Goal: Ask a question: Seek information or help from site administrators or community

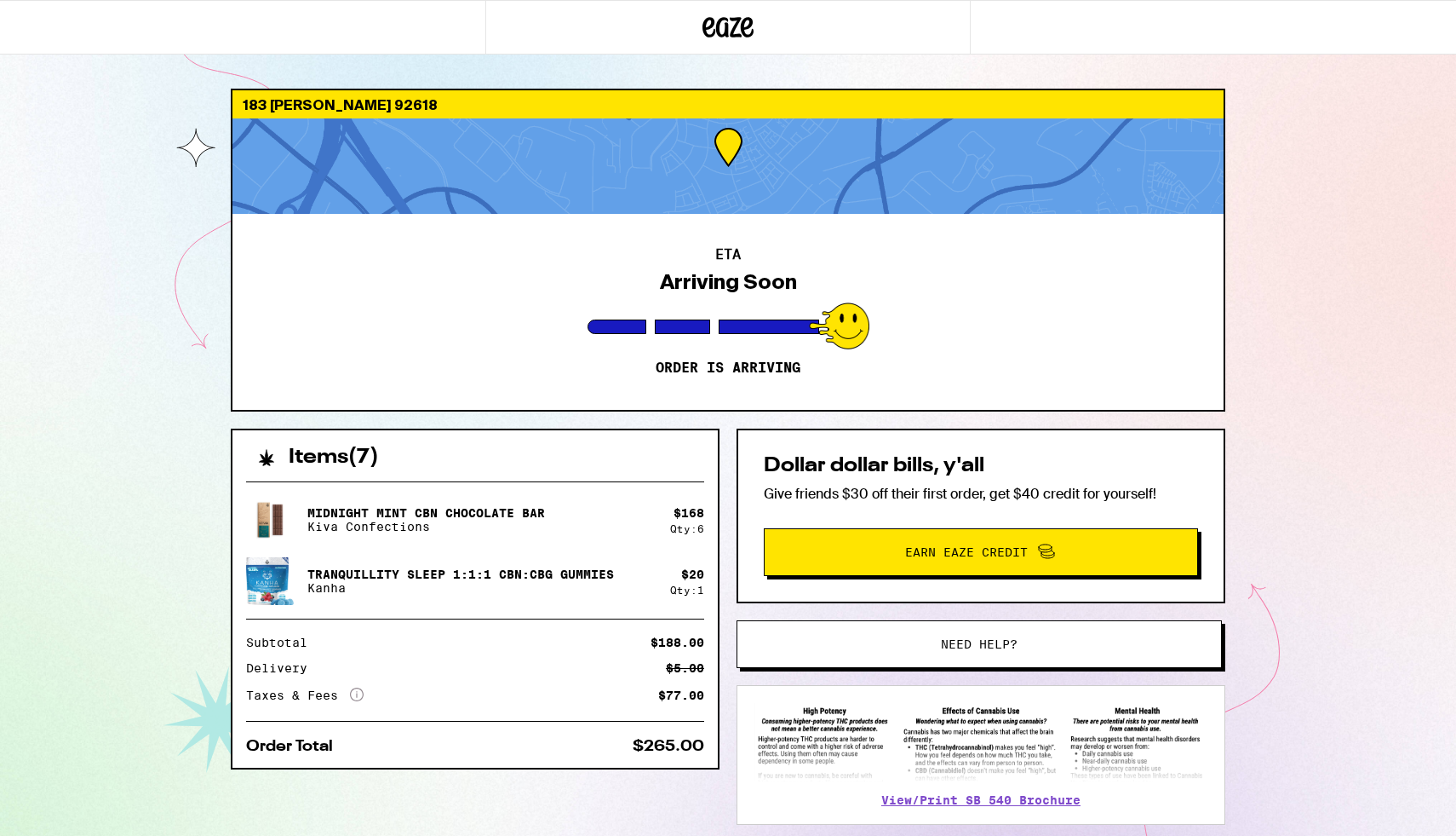
scroll to position [97, 0]
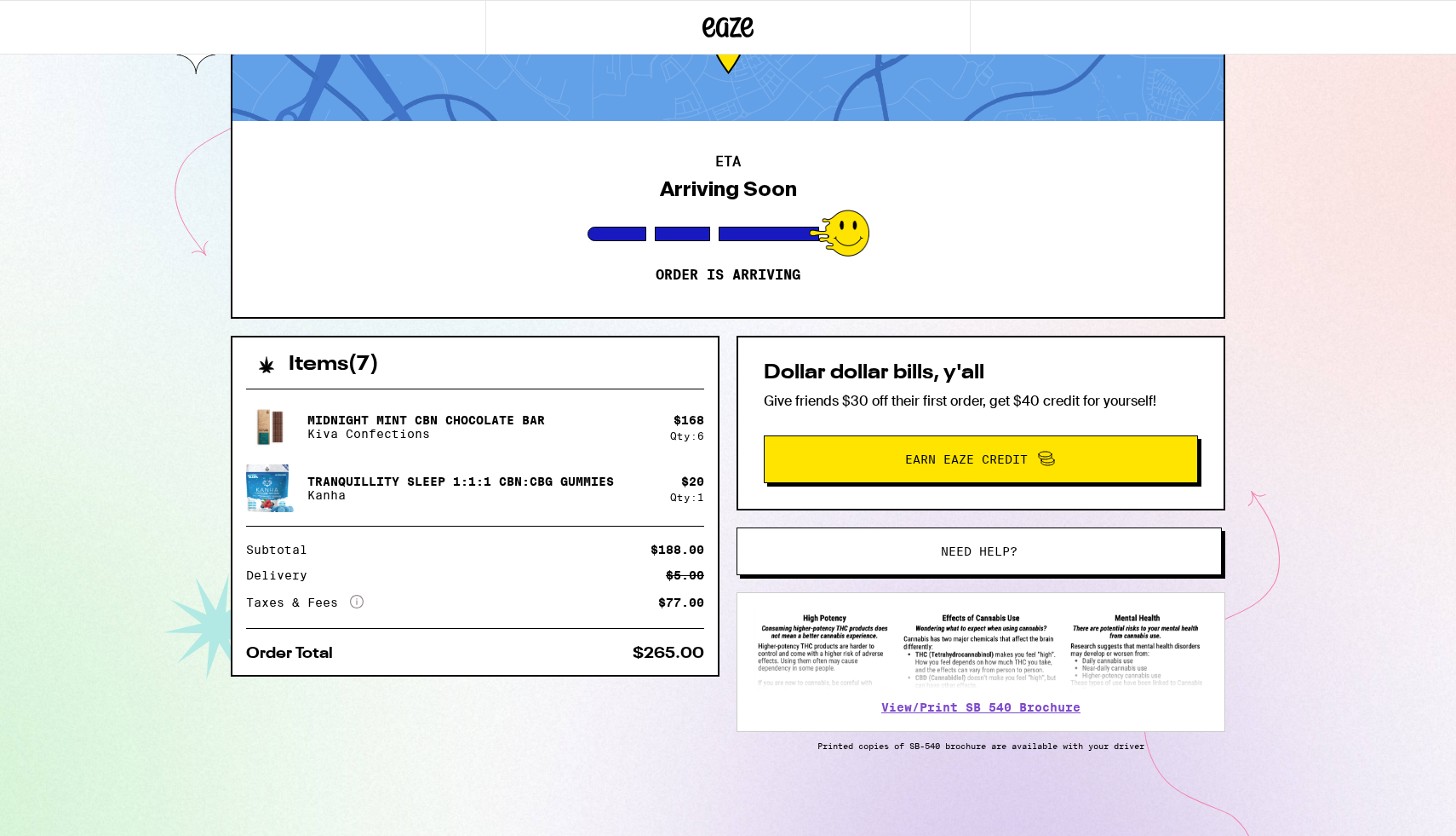
click at [873, 533] on button "Need help?" at bounding box center [979, 551] width 486 height 48
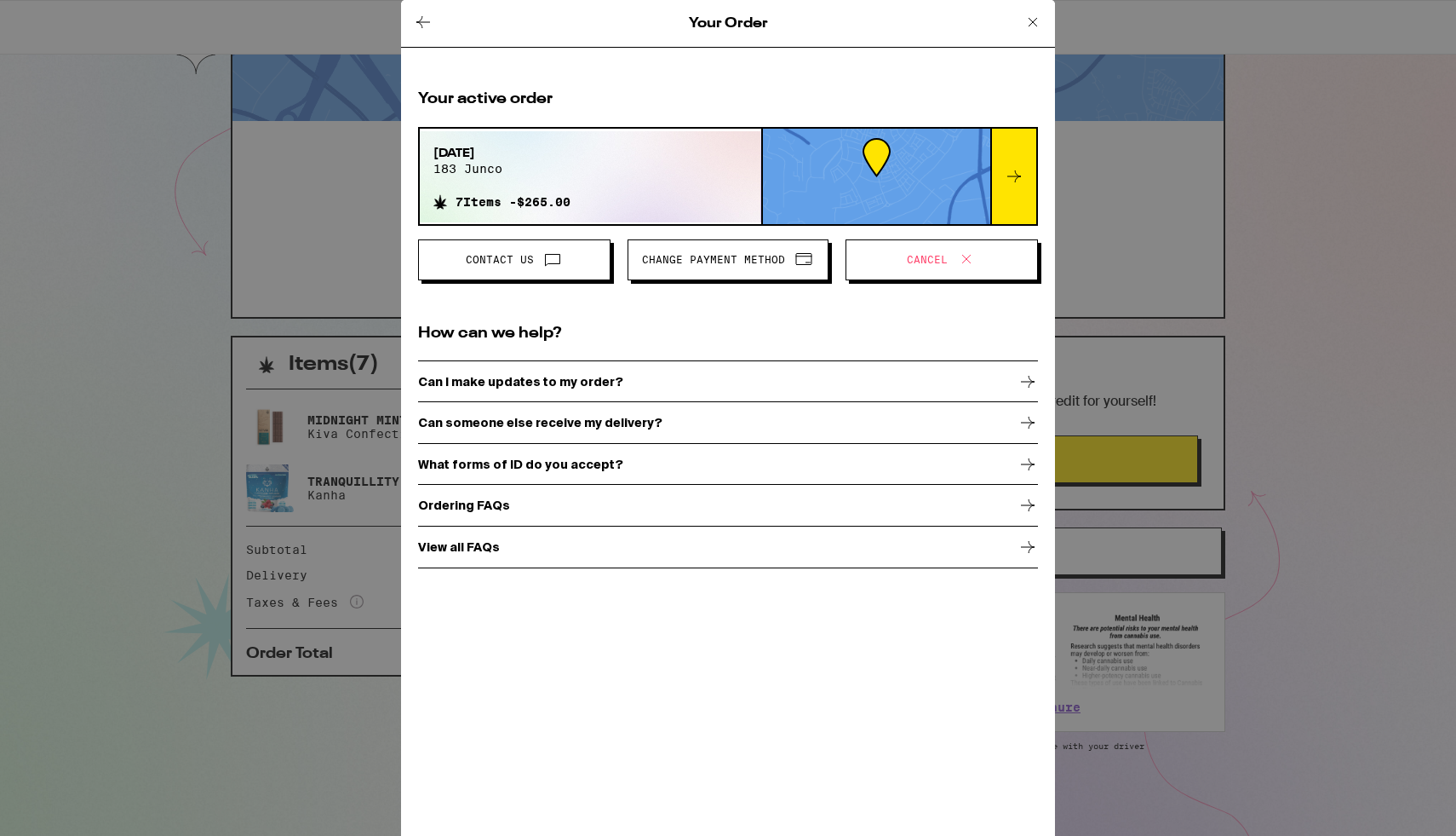
click at [510, 264] on span "Contact Us" at bounding box center [499, 260] width 68 height 10
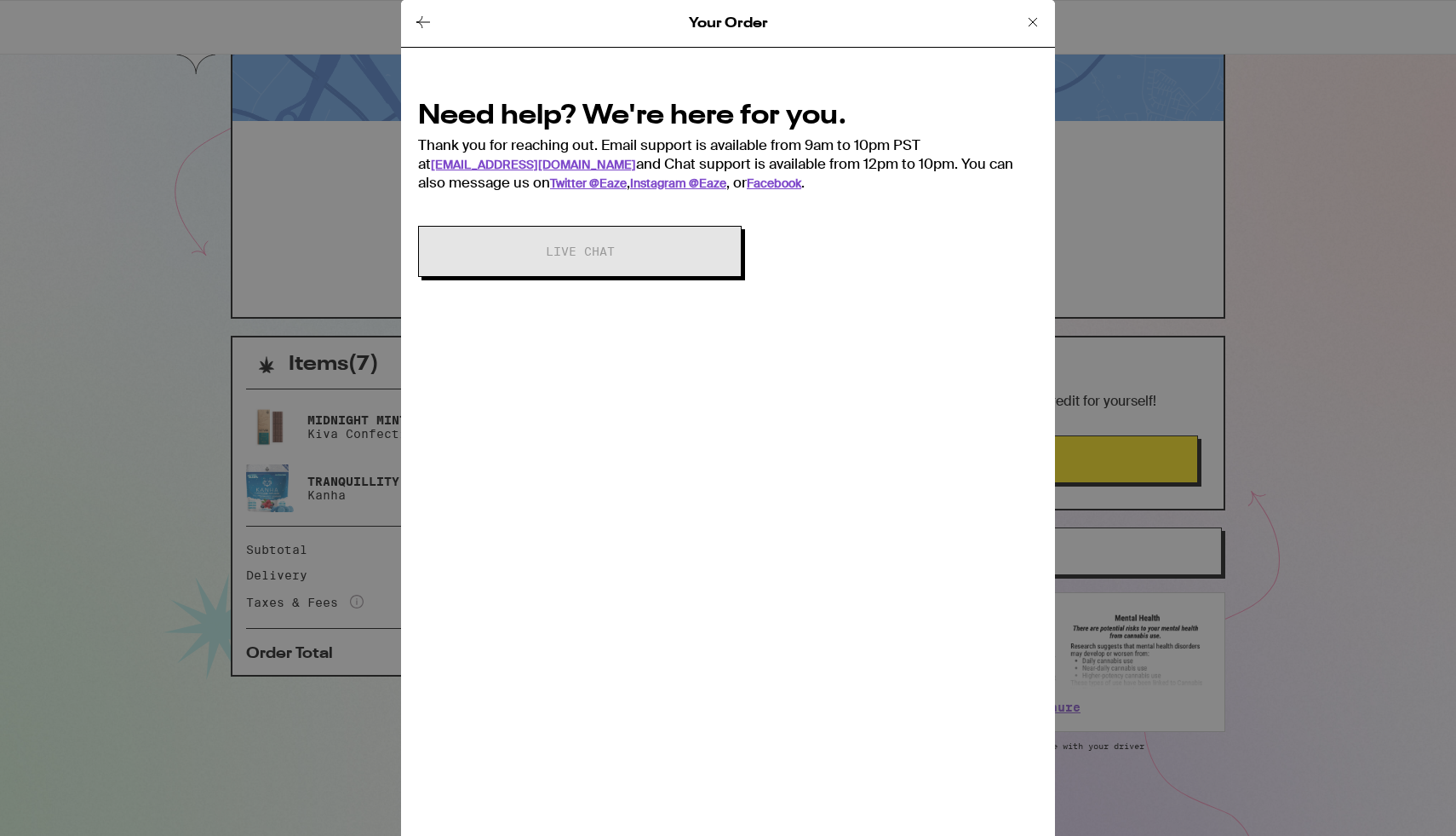
click at [417, 20] on icon at bounding box center [423, 22] width 13 height 11
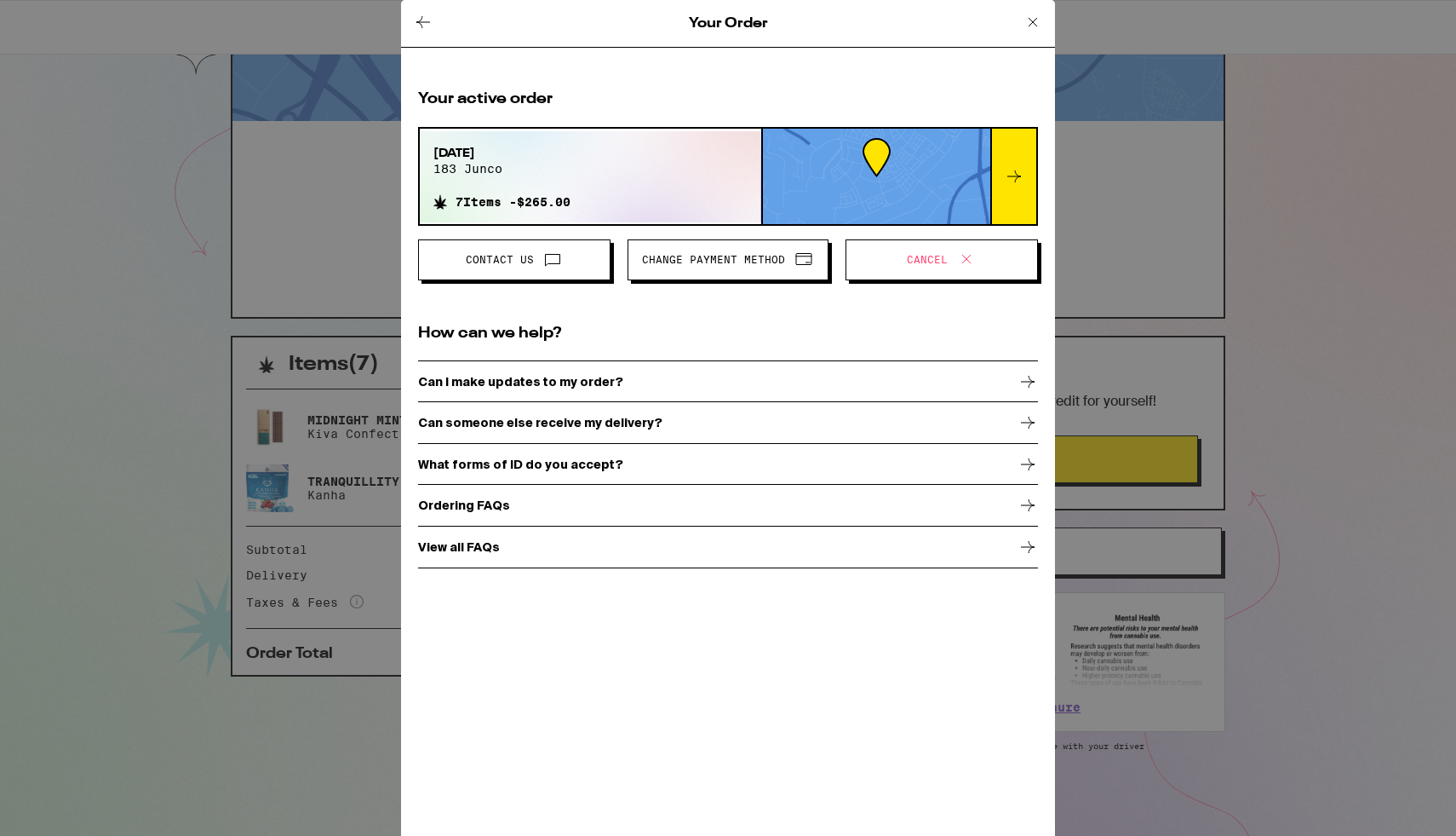
click at [546, 258] on icon at bounding box center [552, 261] width 14 height 11
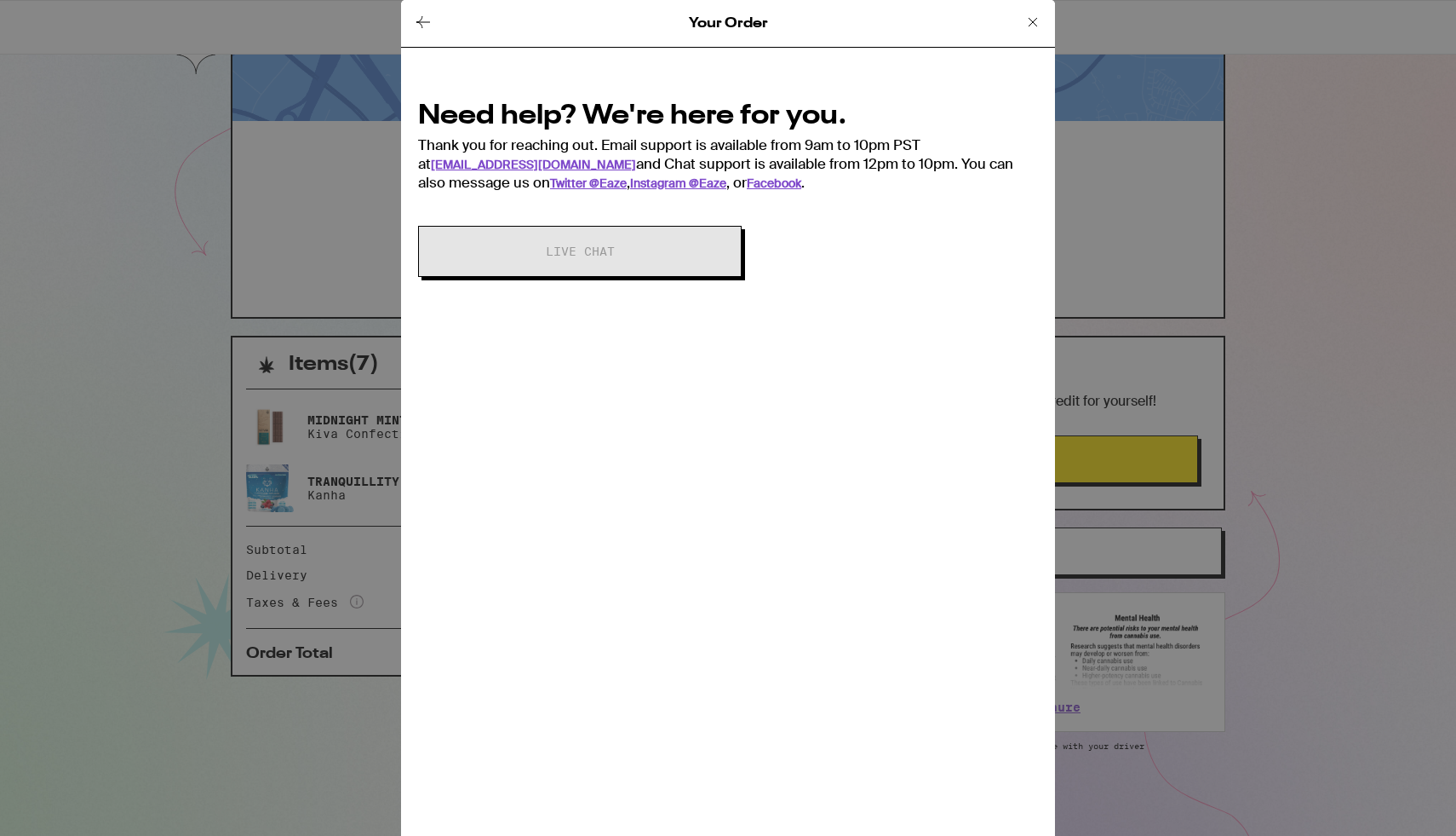
click at [429, 20] on icon at bounding box center [423, 21] width 20 height 20
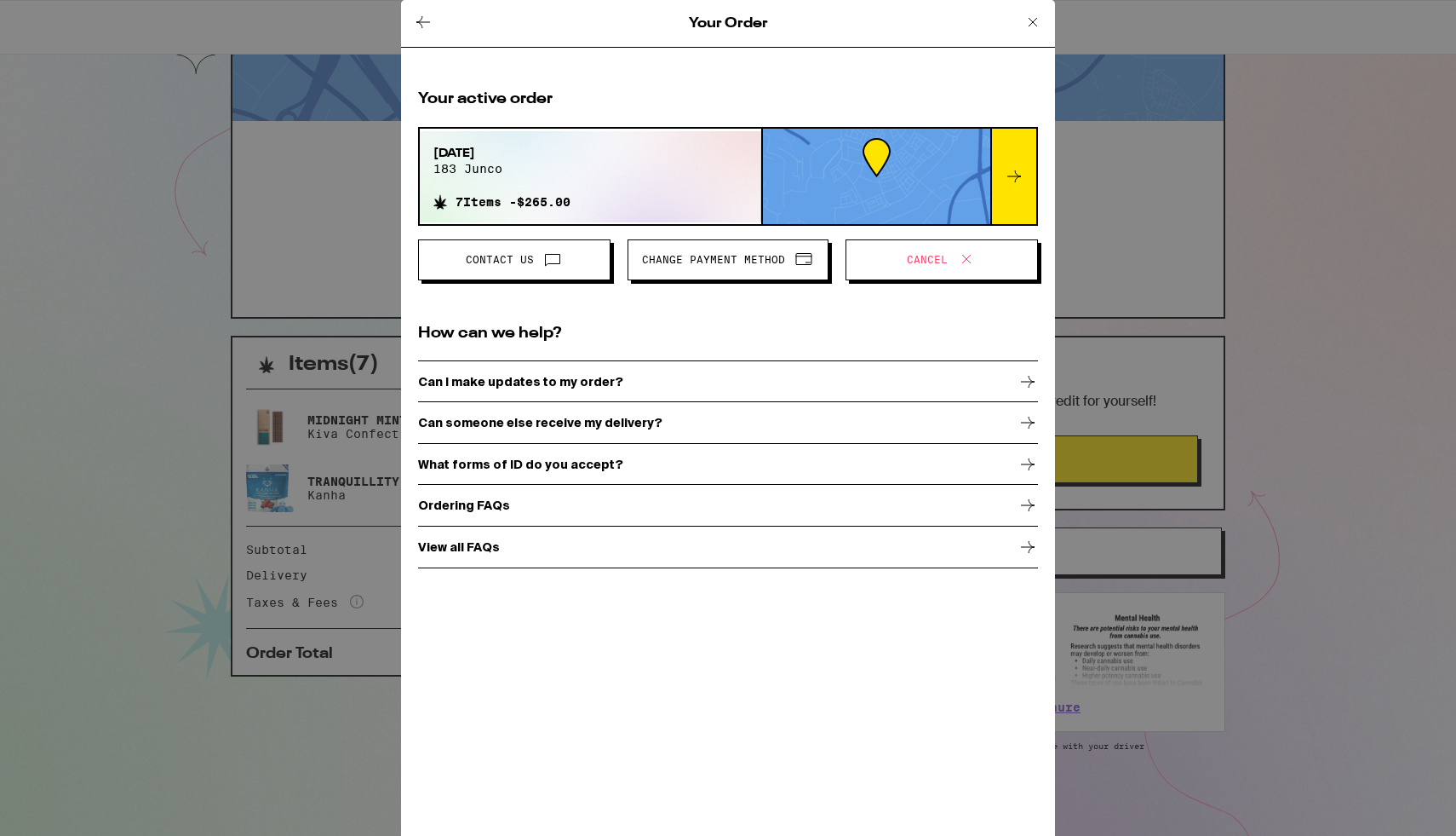
click at [169, 119] on div "Your Order Your active order Sep 4, 2025 183 junco 7 Items - $265.00 Contact Us…" at bounding box center [728, 418] width 1456 height 836
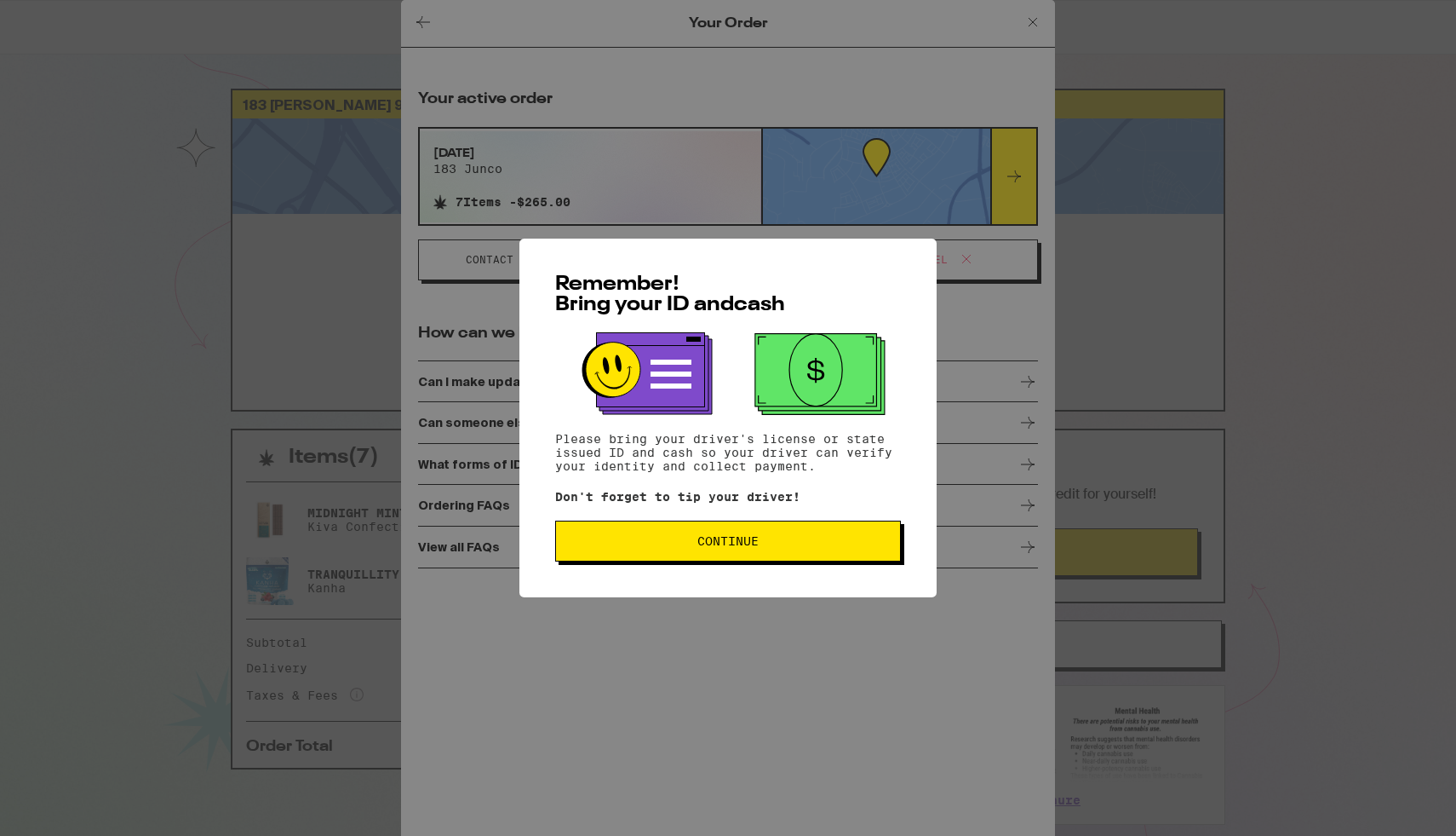
scroll to position [91, 0]
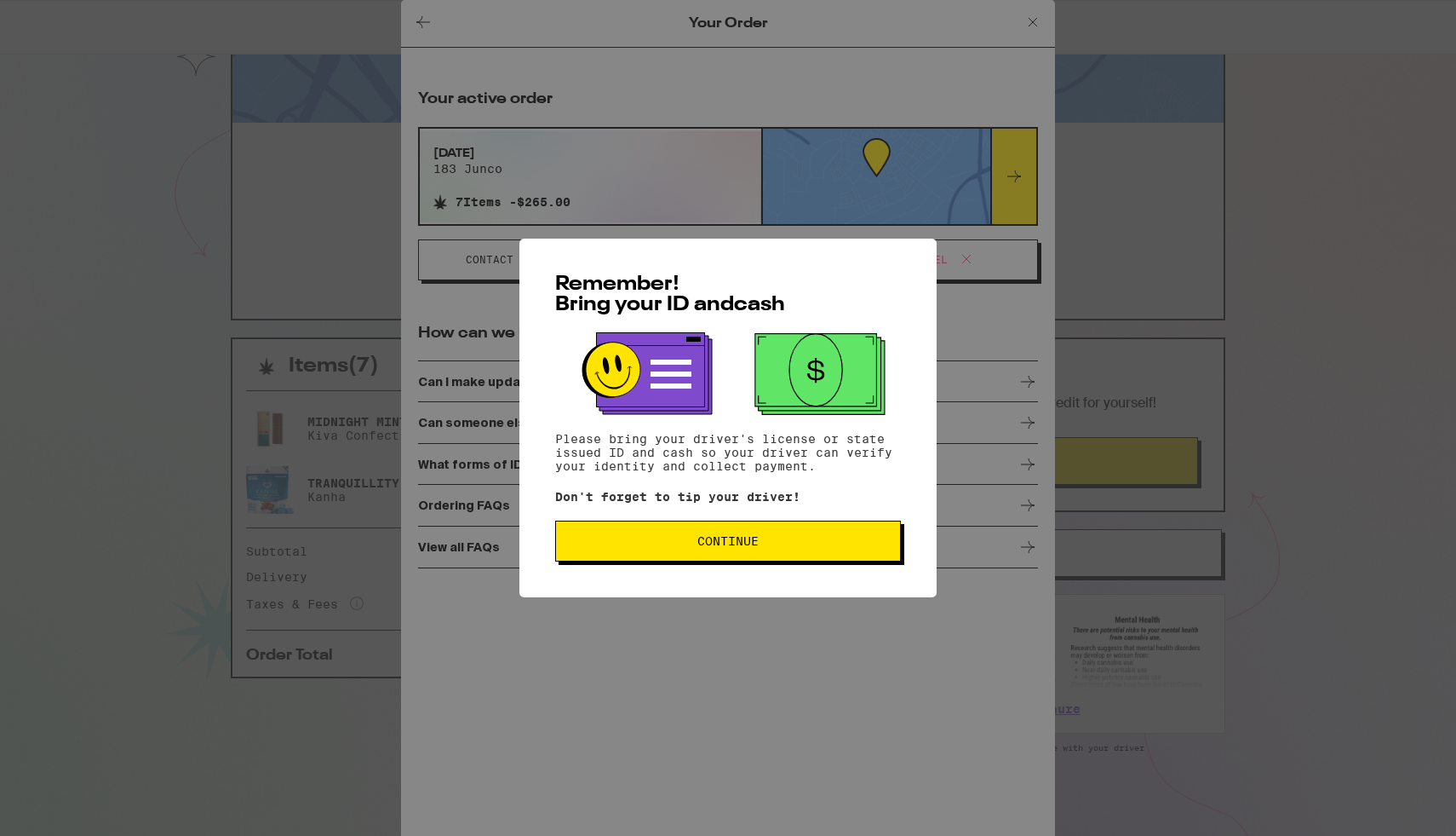
click at [709, 547] on span "Continue" at bounding box center [728, 540] width 61 height 11
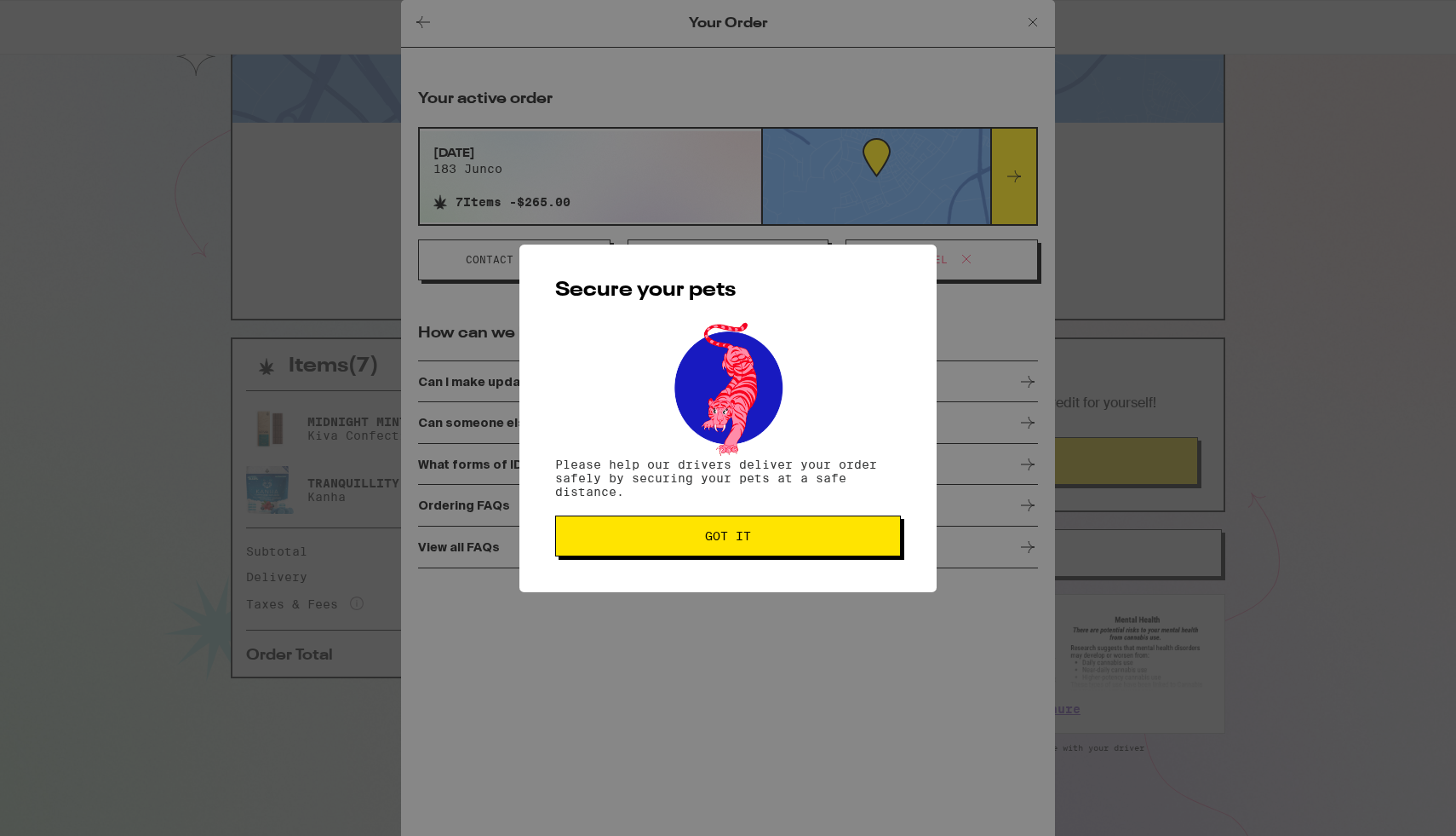
click at [644, 541] on span "Got it" at bounding box center [728, 535] width 317 height 11
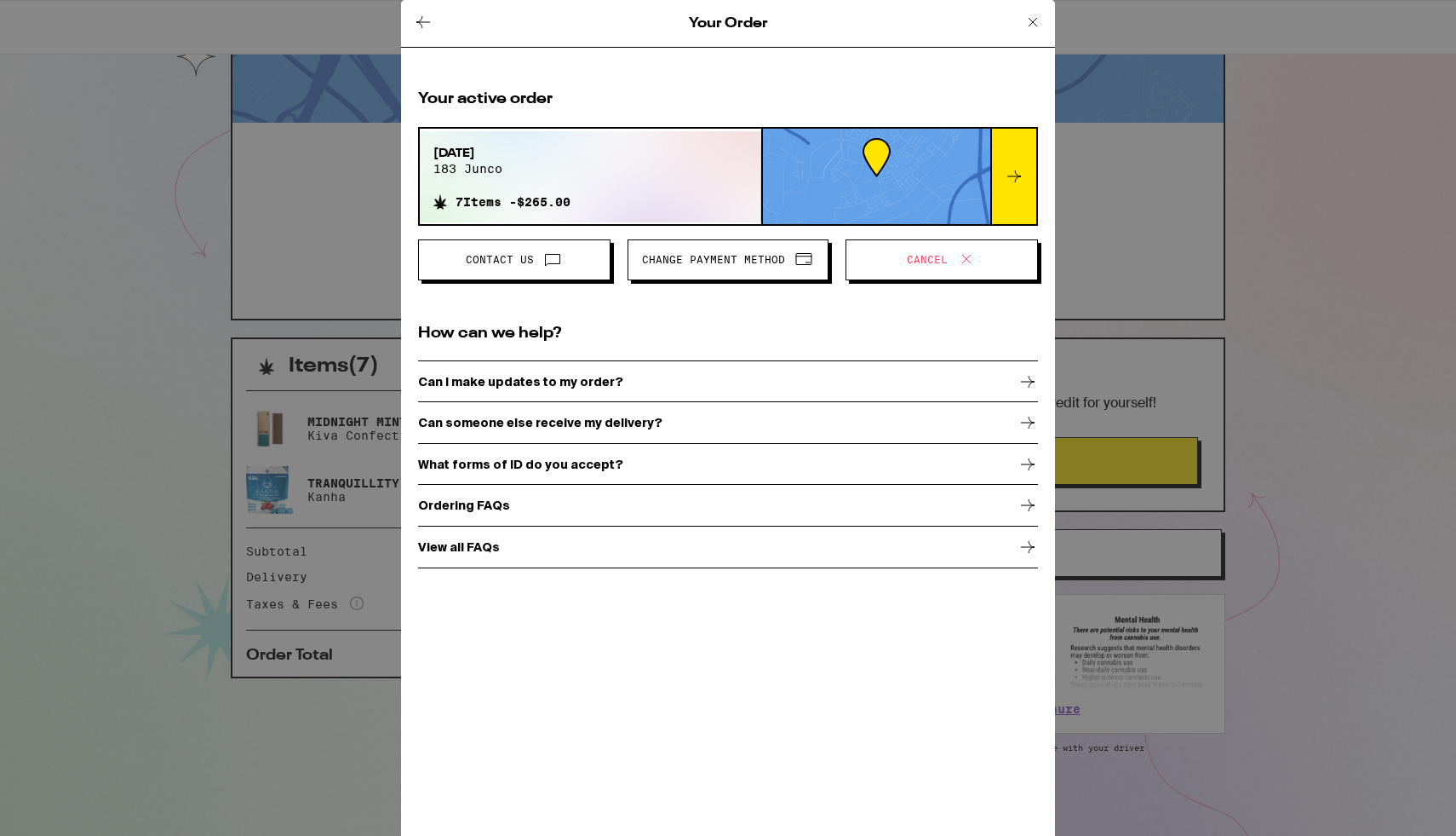
scroll to position [0, 0]
click at [415, 16] on icon at bounding box center [423, 21] width 20 height 20
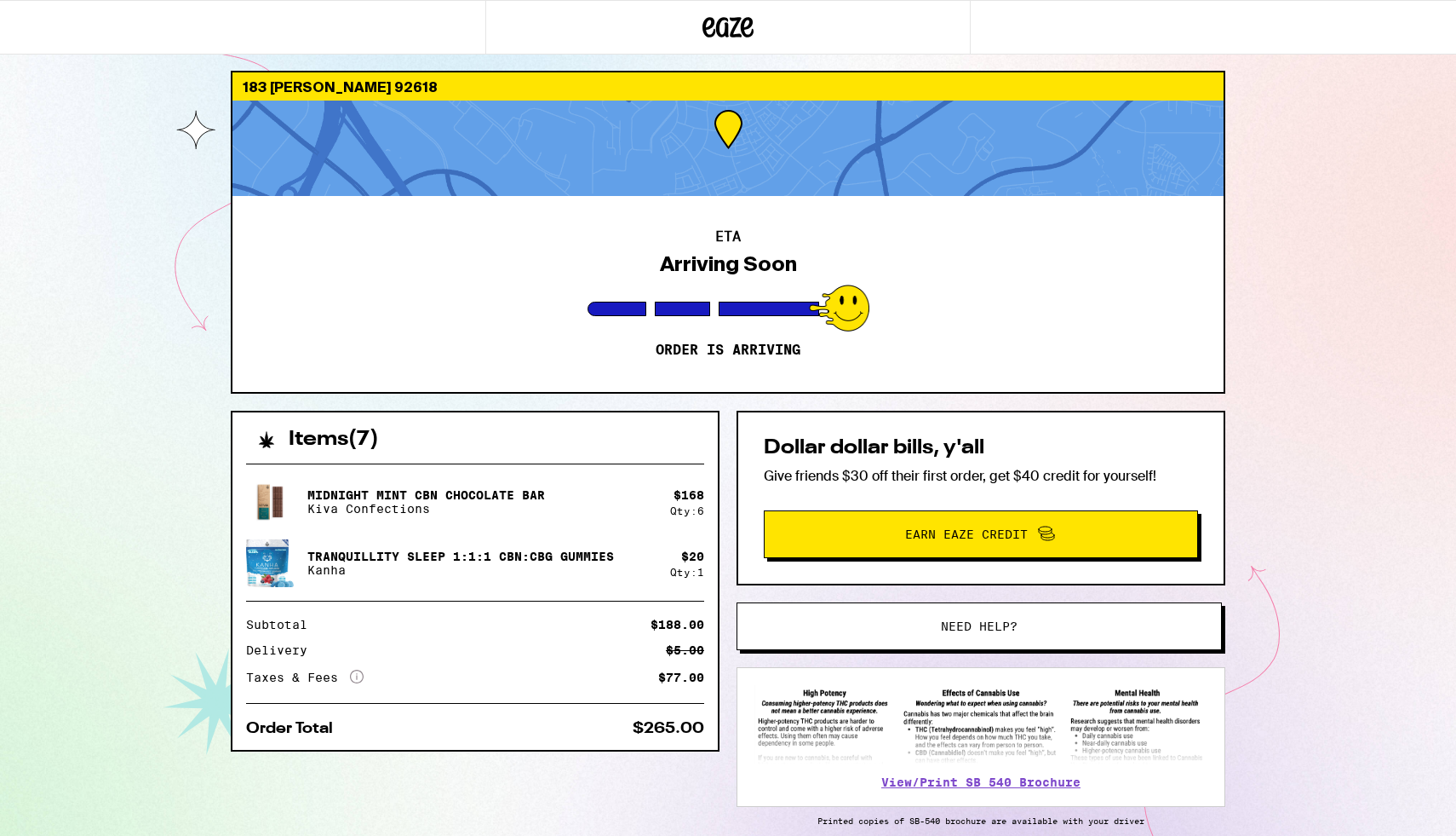
scroll to position [20, 0]
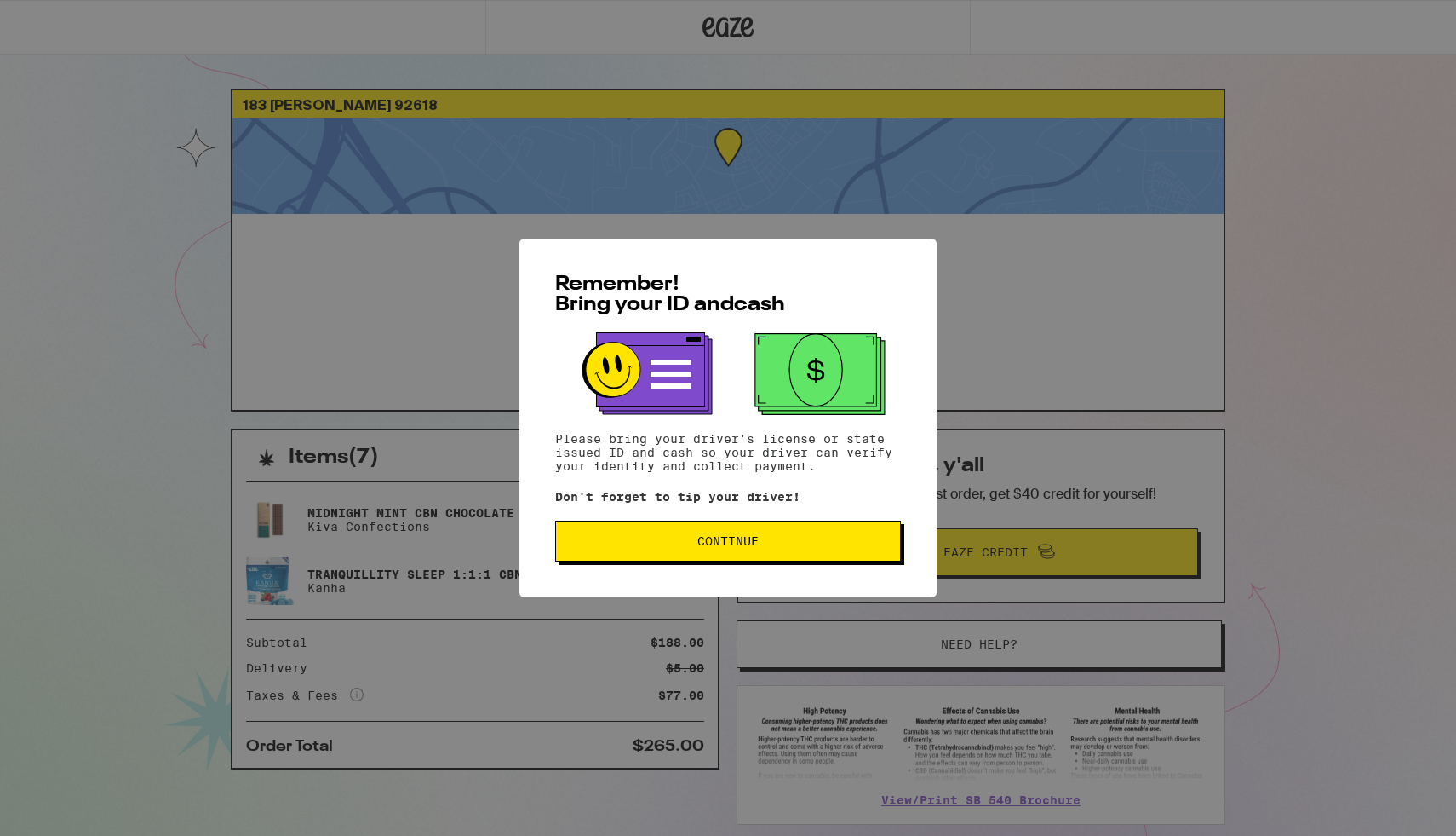
click at [716, 547] on span "Continue" at bounding box center [728, 540] width 61 height 11
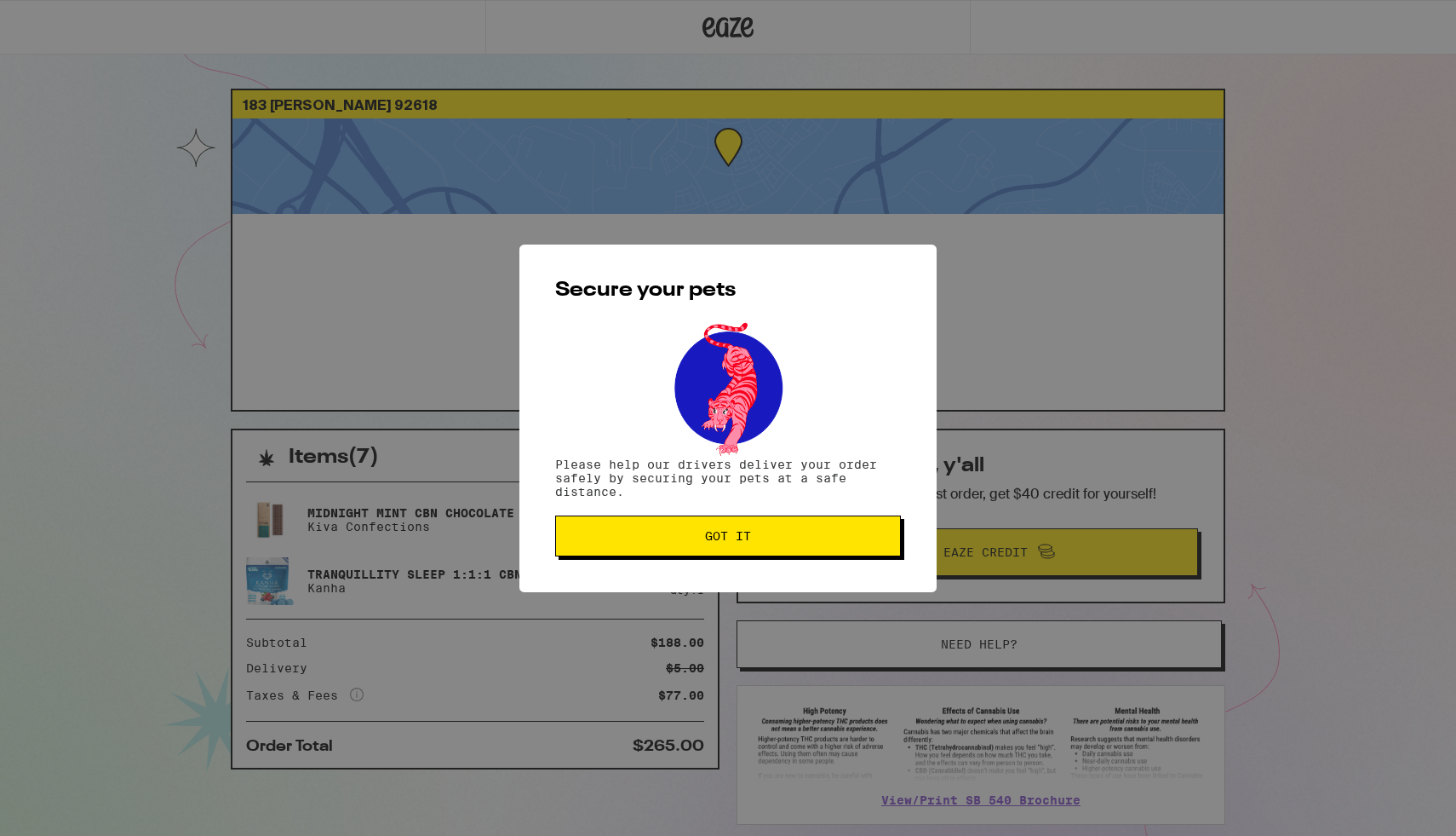
click at [716, 547] on button "Got it" at bounding box center [728, 535] width 345 height 41
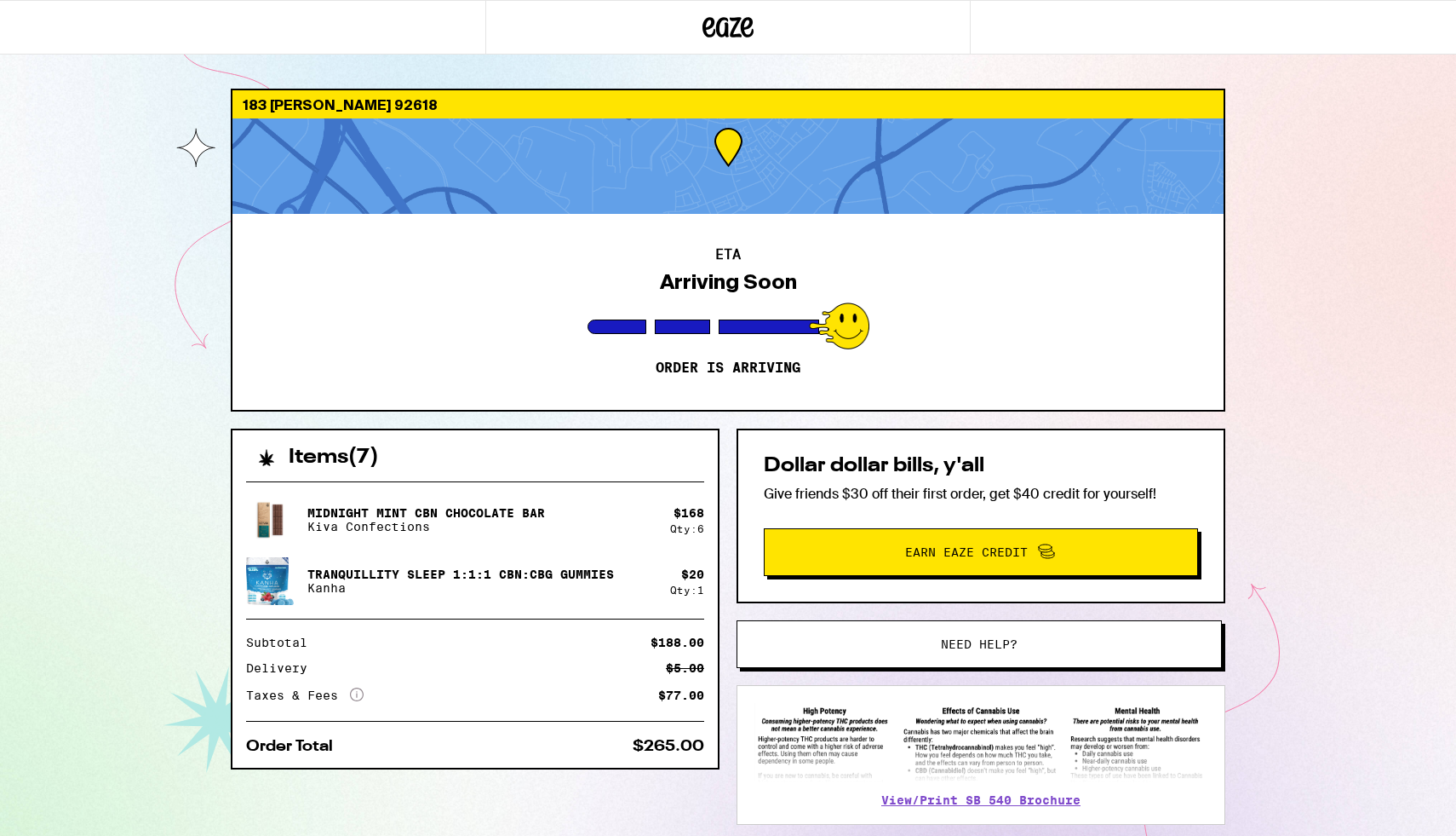
click at [833, 661] on button "Need help?" at bounding box center [979, 644] width 486 height 48
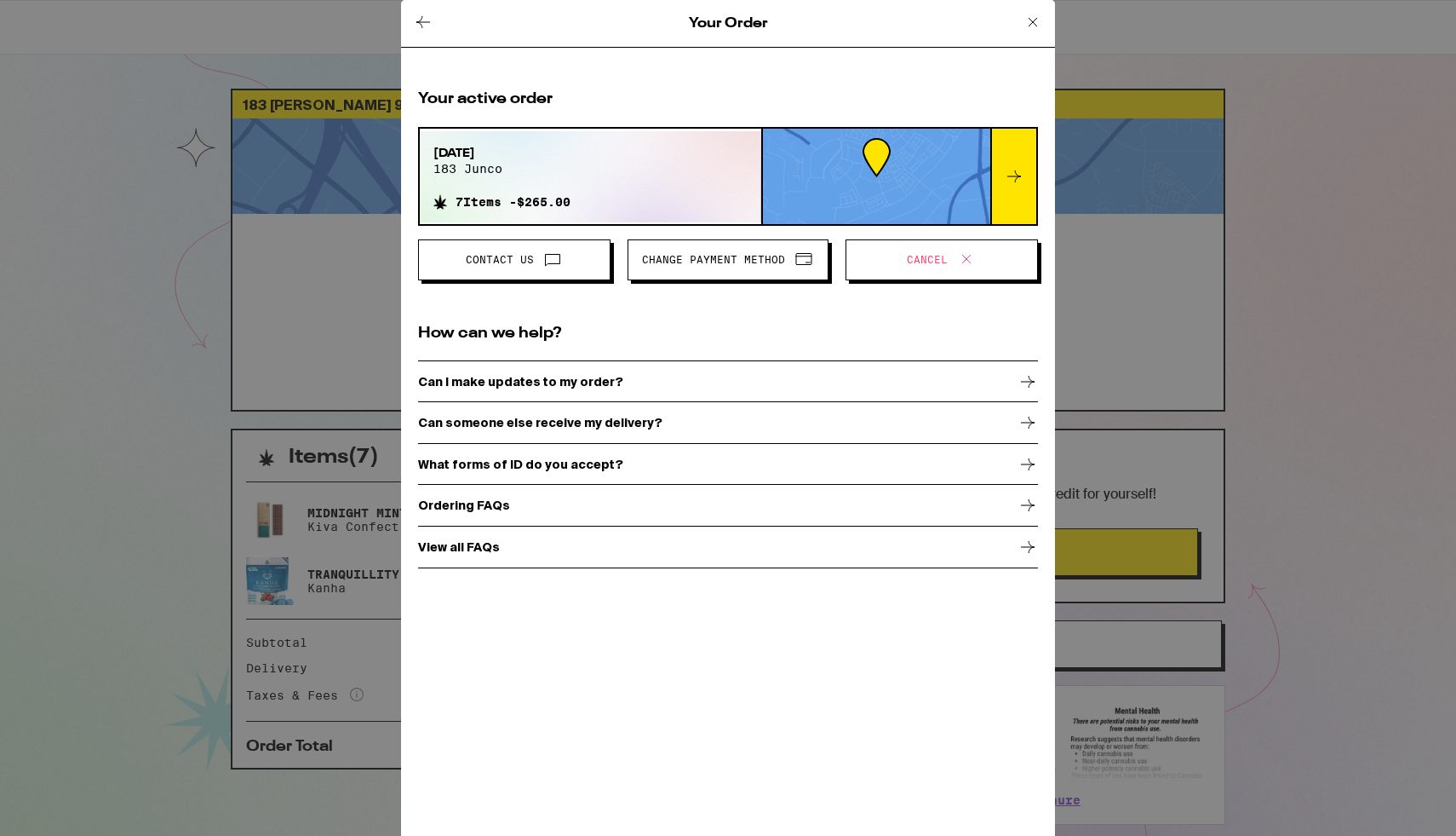
click at [554, 263] on icon at bounding box center [552, 261] width 14 height 11
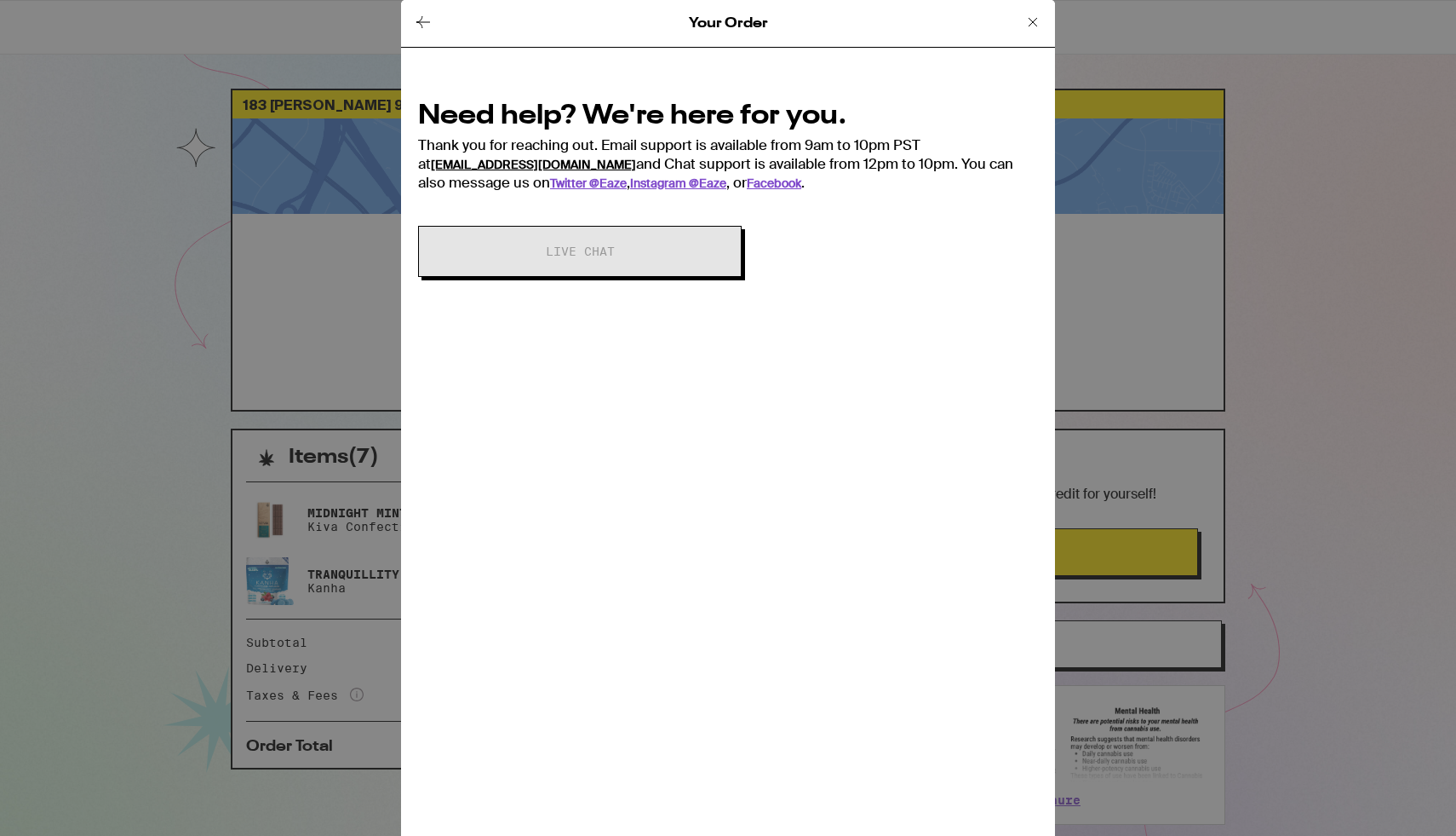
click at [491, 162] on link "support@eaze.com" at bounding box center [533, 164] width 205 height 15
